Goal: Complete application form

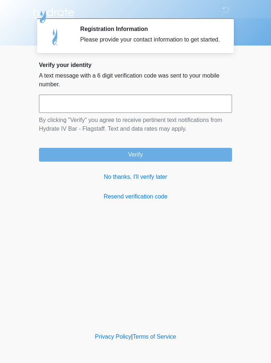
click at [143, 181] on link "No thanks, I'll verify later" at bounding box center [135, 177] width 193 height 9
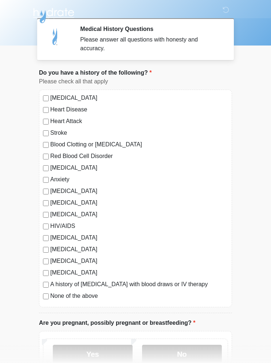
click at [41, 101] on div "[MEDICAL_DATA] Heart Disease Heart Attack Stroke Blood Clotting or [MEDICAL_DAT…" at bounding box center [135, 199] width 193 height 218
click at [74, 98] on label "[MEDICAL_DATA]" at bounding box center [139, 98] width 178 height 9
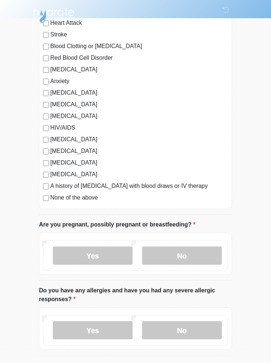
scroll to position [98, 0]
click at [189, 256] on label "No" at bounding box center [182, 255] width 80 height 18
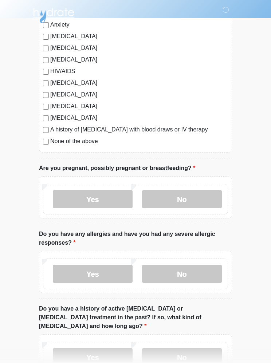
scroll to position [158, 0]
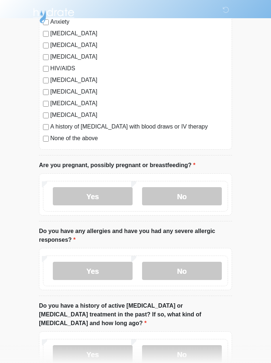
click at [185, 274] on label "No" at bounding box center [182, 271] width 80 height 18
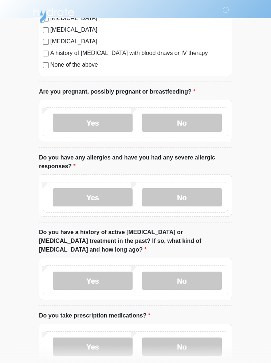
scroll to position [234, 0]
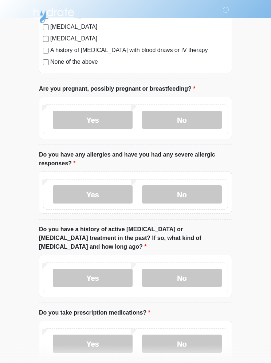
click at [194, 270] on label "No" at bounding box center [182, 278] width 80 height 18
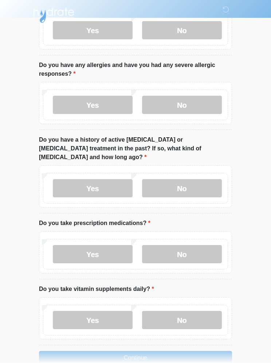
click at [96, 246] on label "Yes" at bounding box center [93, 254] width 80 height 18
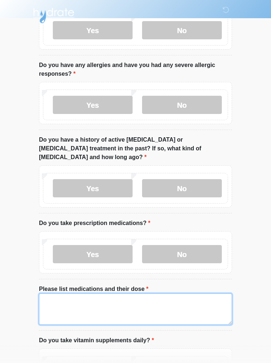
click at [62, 293] on textarea "Please list medications and their dose" at bounding box center [135, 308] width 193 height 31
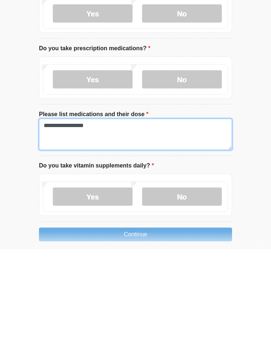
type textarea "**********"
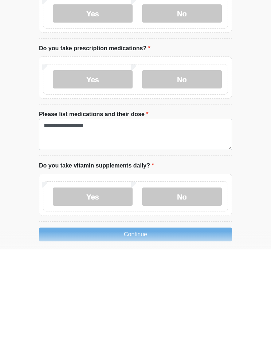
click at [103, 301] on label "Yes" at bounding box center [93, 310] width 80 height 18
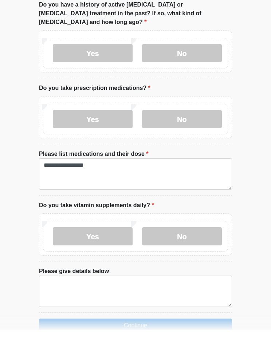
scroll to position [426, 0]
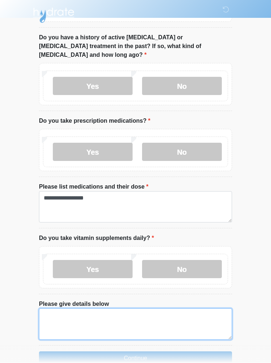
click at [61, 309] on textarea "Please give details below" at bounding box center [135, 324] width 193 height 31
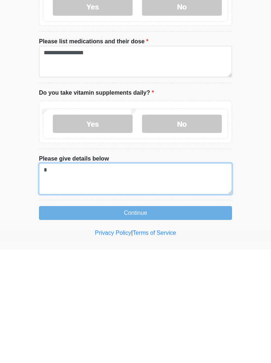
scroll to position [457, 0]
type textarea "**********"
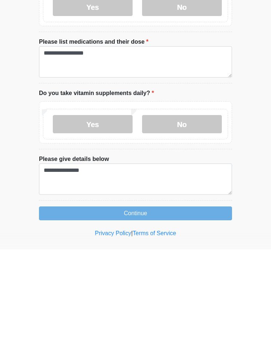
click at [169, 320] on button "Continue" at bounding box center [135, 327] width 193 height 14
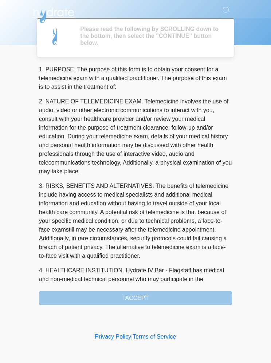
scroll to position [0, 0]
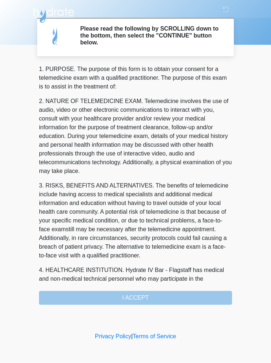
click at [154, 298] on div "1. PURPOSE. The purpose of this form is to obtain your consent for a telemedici…" at bounding box center [135, 185] width 193 height 240
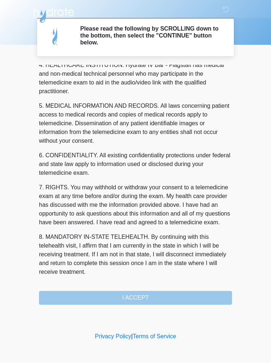
scroll to position [214, 0]
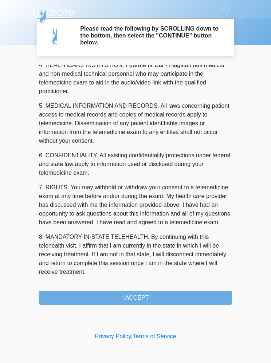
click at [150, 296] on button "I ACCEPT" at bounding box center [135, 298] width 193 height 14
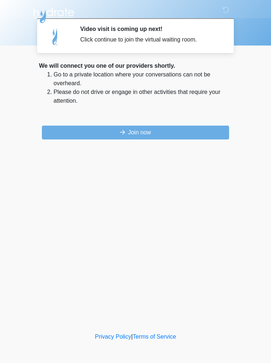
click at [151, 134] on button "Join now" at bounding box center [135, 133] width 187 height 14
